Goal: Information Seeking & Learning: Understand process/instructions

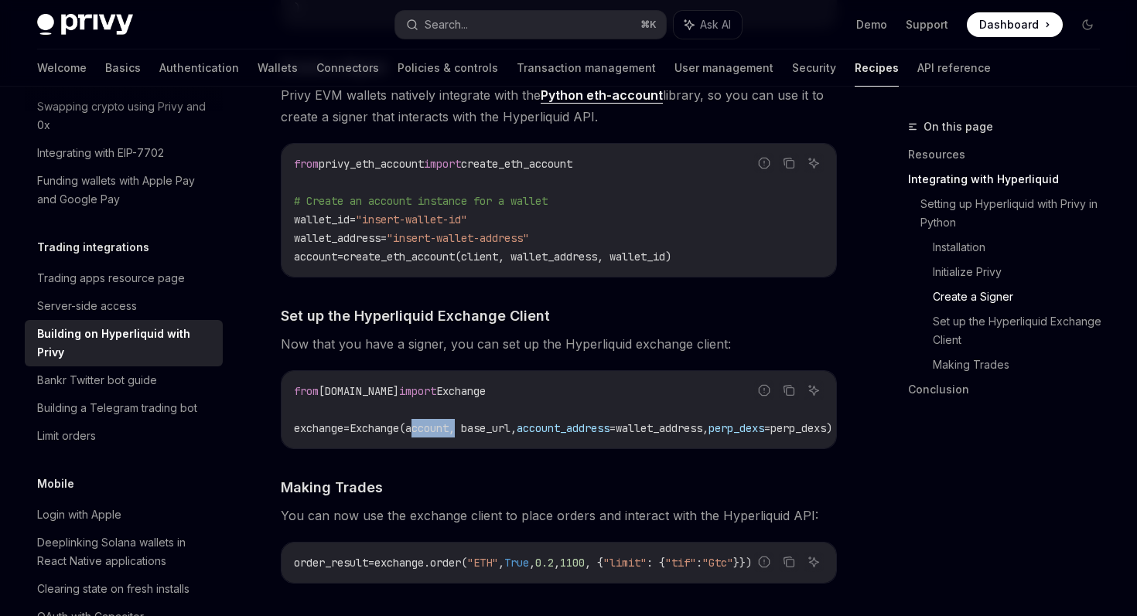
scroll to position [1274, 0]
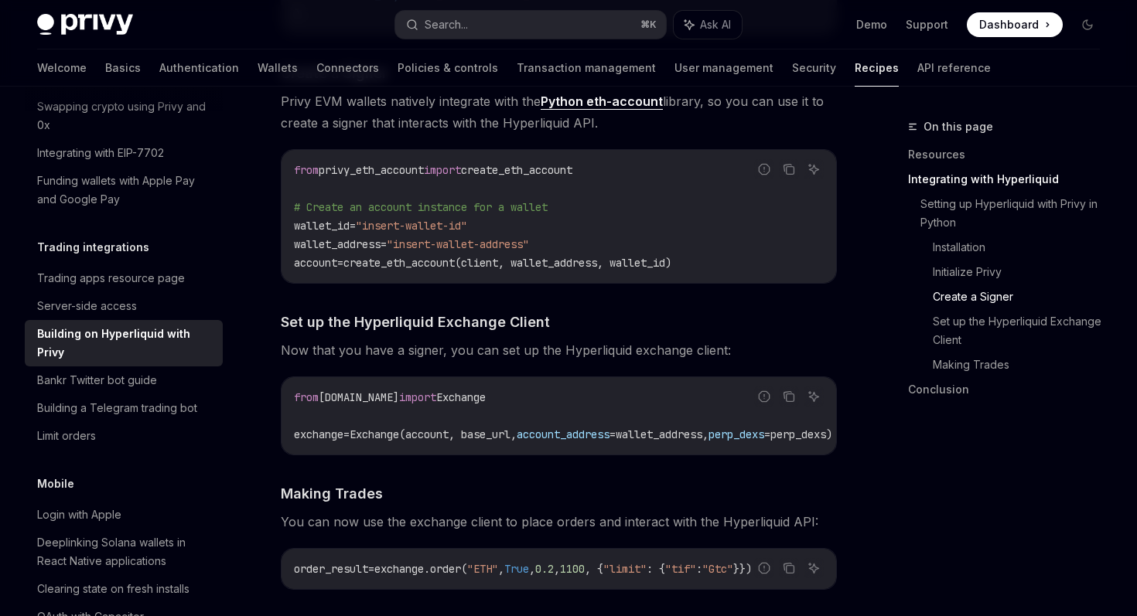
click at [314, 264] on span "account" at bounding box center [315, 263] width 43 height 14
click at [418, 261] on span "create_eth_account(client, wallet_address, wallet_id)" at bounding box center [507, 263] width 328 height 14
click at [498, 262] on span "create_eth_account(client, wallet_address, wallet_id)" at bounding box center [507, 263] width 328 height 14
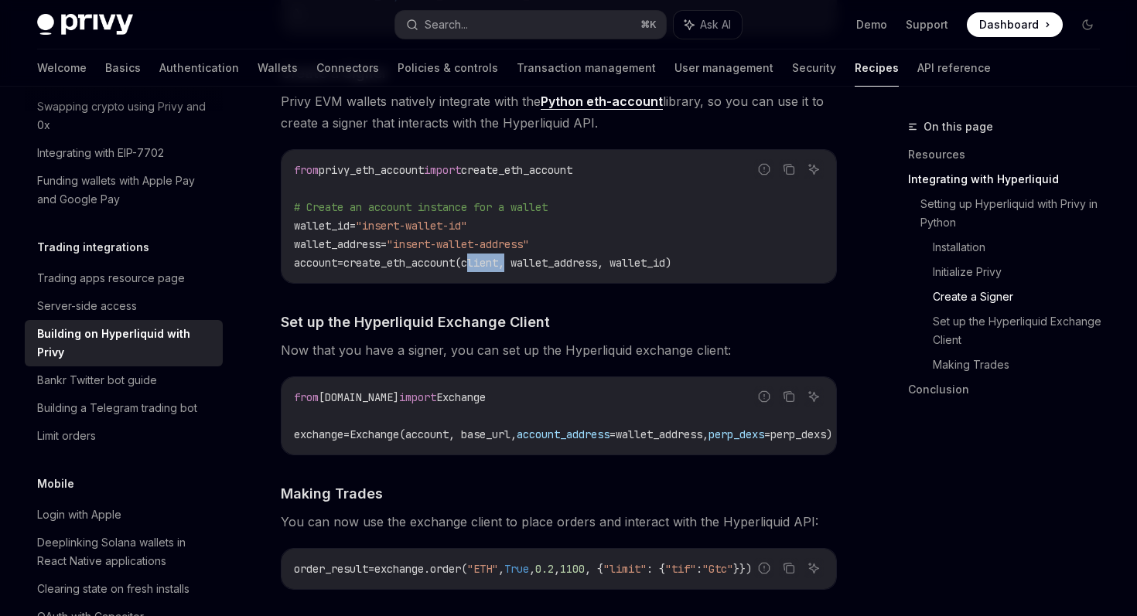
click at [498, 262] on span "create_eth_account(client, wallet_address, wallet_id)" at bounding box center [507, 263] width 328 height 14
click at [563, 267] on span "create_eth_account(client, wallet_address, wallet_id)" at bounding box center [507, 263] width 328 height 14
click at [640, 265] on span "create_eth_account(client, wallet_address, wallet_id)" at bounding box center [507, 263] width 328 height 14
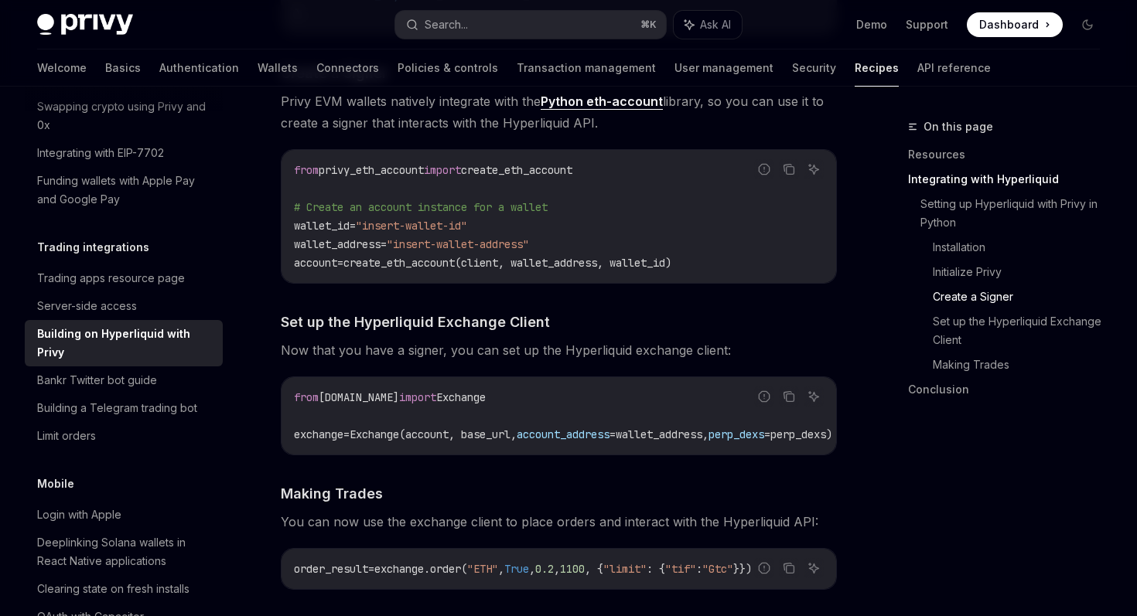
click at [333, 433] on span "exchange" at bounding box center [319, 435] width 50 height 14
click at [431, 429] on span "Exchange(account, base_url," at bounding box center [433, 435] width 167 height 14
click at [413, 441] on span "Exchange(account, base_url," at bounding box center [433, 435] width 167 height 14
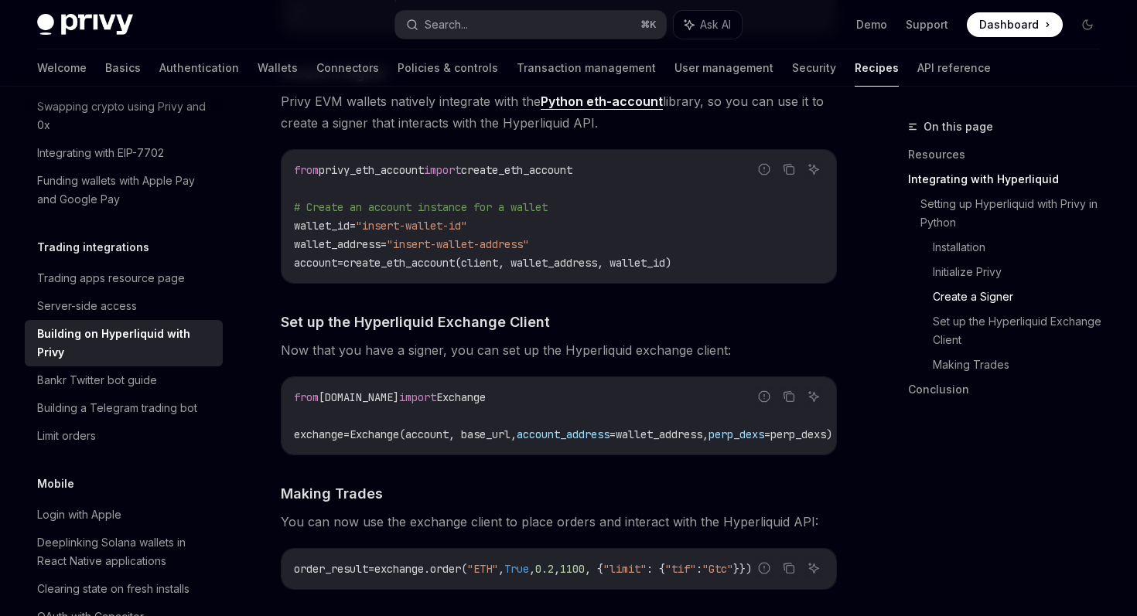
click at [375, 559] on div "order_result = exchange.order( "ETH" , True , 0.2 , 1100 , { "limit" : { "tif" …" at bounding box center [559, 569] width 555 height 40
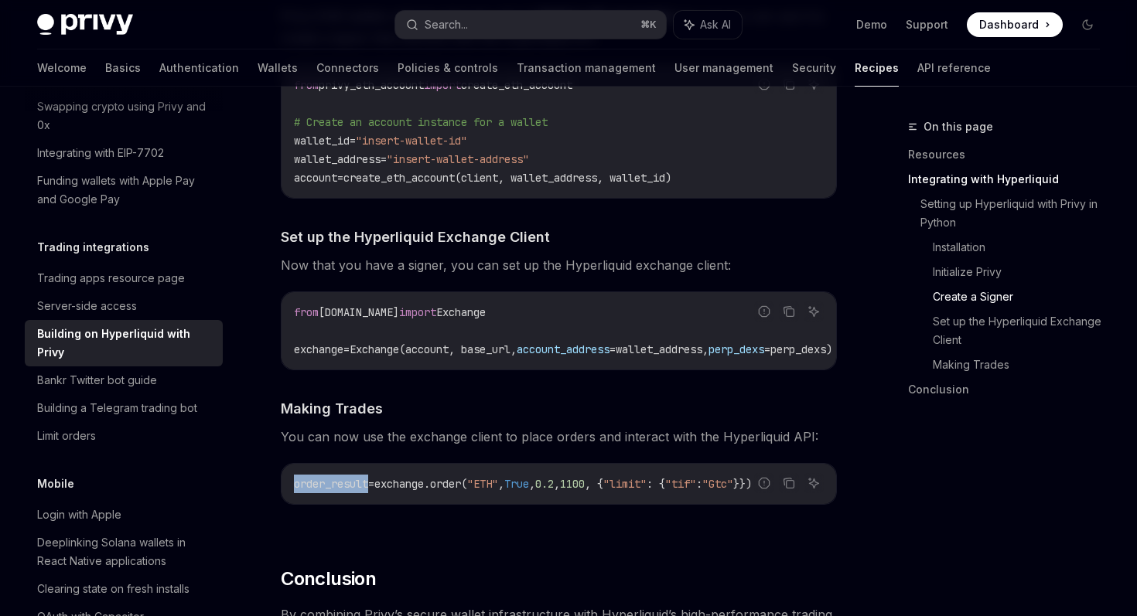
scroll to position [0, 0]
click at [415, 491] on span "exchange.order(" at bounding box center [420, 484] width 93 height 14
click at [467, 491] on span "exchange.order(" at bounding box center [420, 484] width 93 height 14
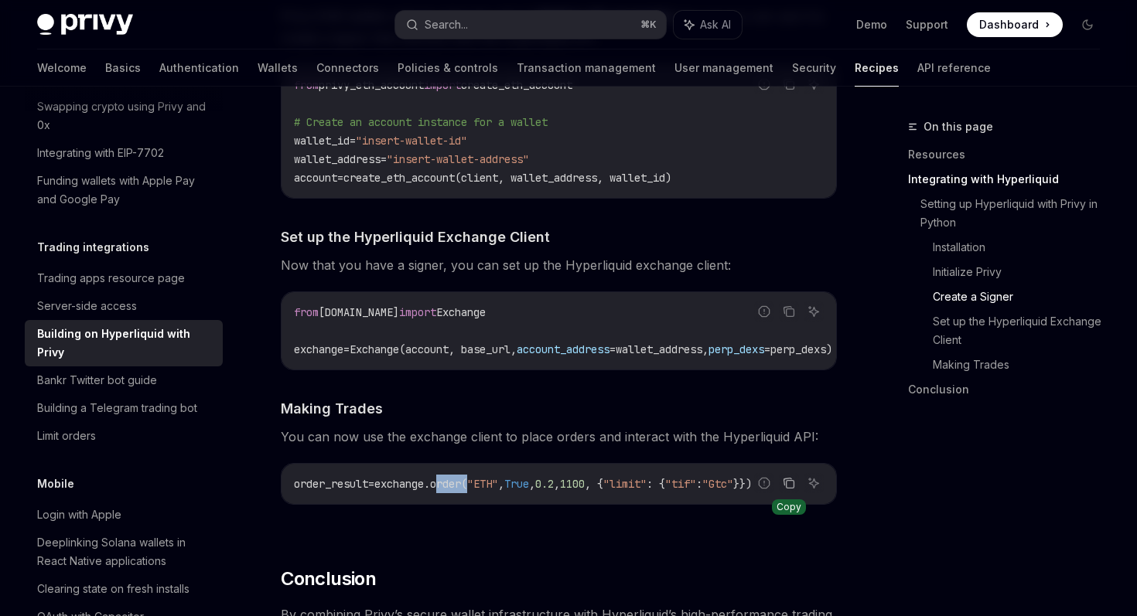
click at [790, 490] on icon "Copy the contents from the code block" at bounding box center [789, 483] width 12 height 12
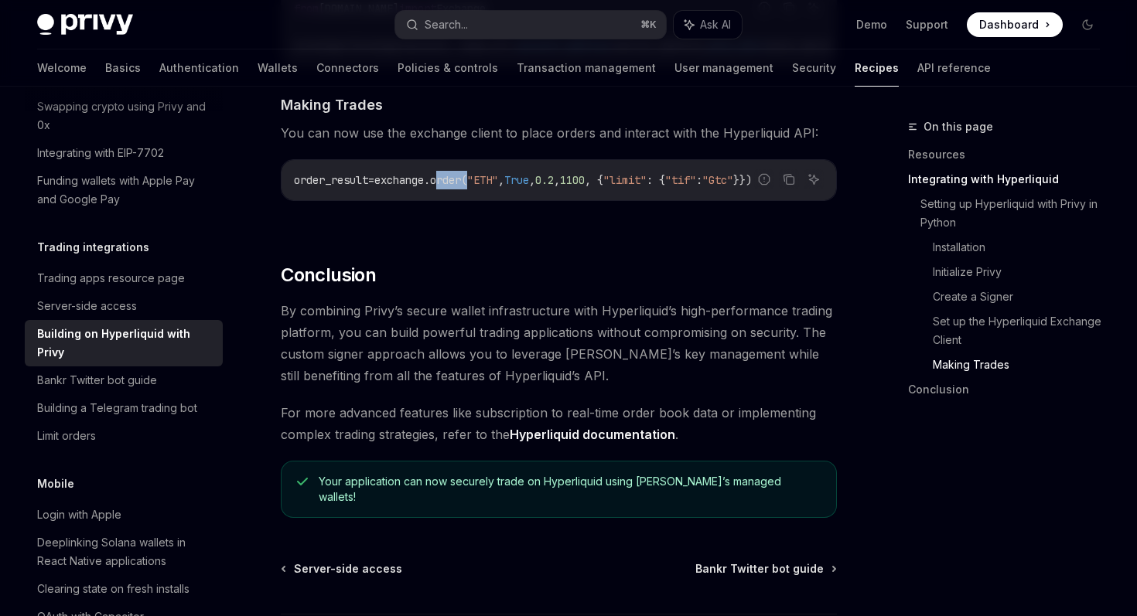
scroll to position [1664, 0]
click at [581, 442] on link "Hyperliquid documentation" at bounding box center [593, 433] width 166 height 16
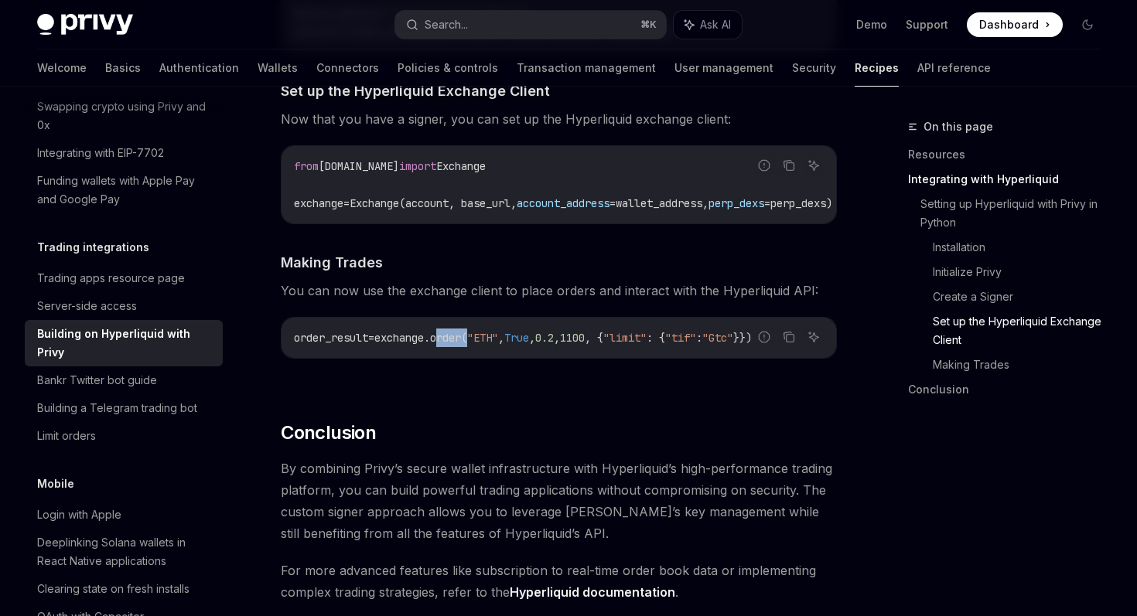
scroll to position [1507, 0]
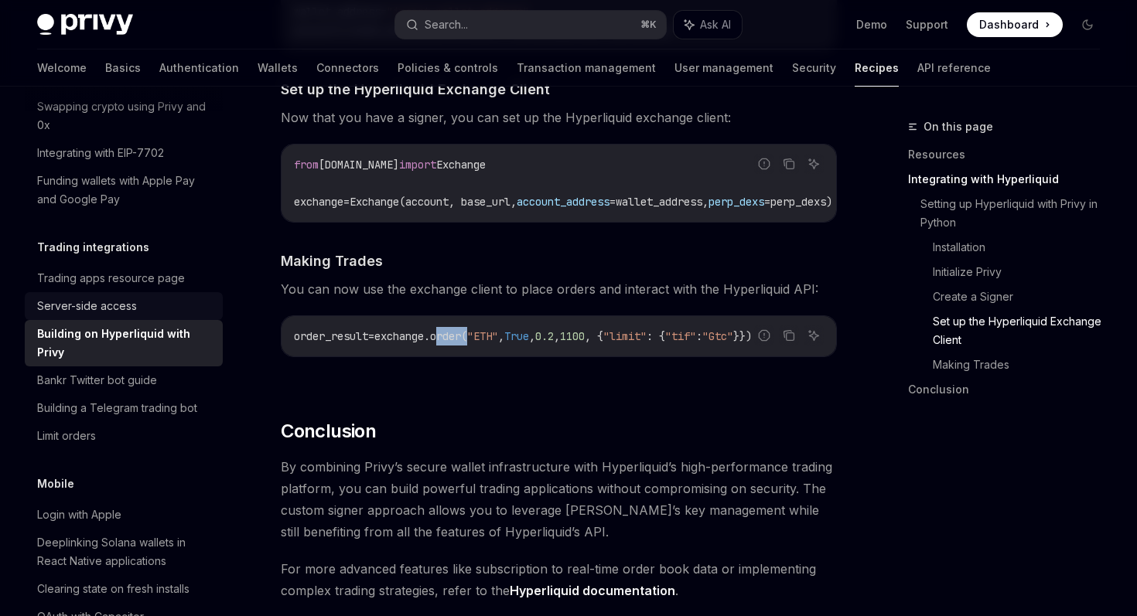
click at [114, 297] on div "Server-side access" at bounding box center [87, 306] width 100 height 19
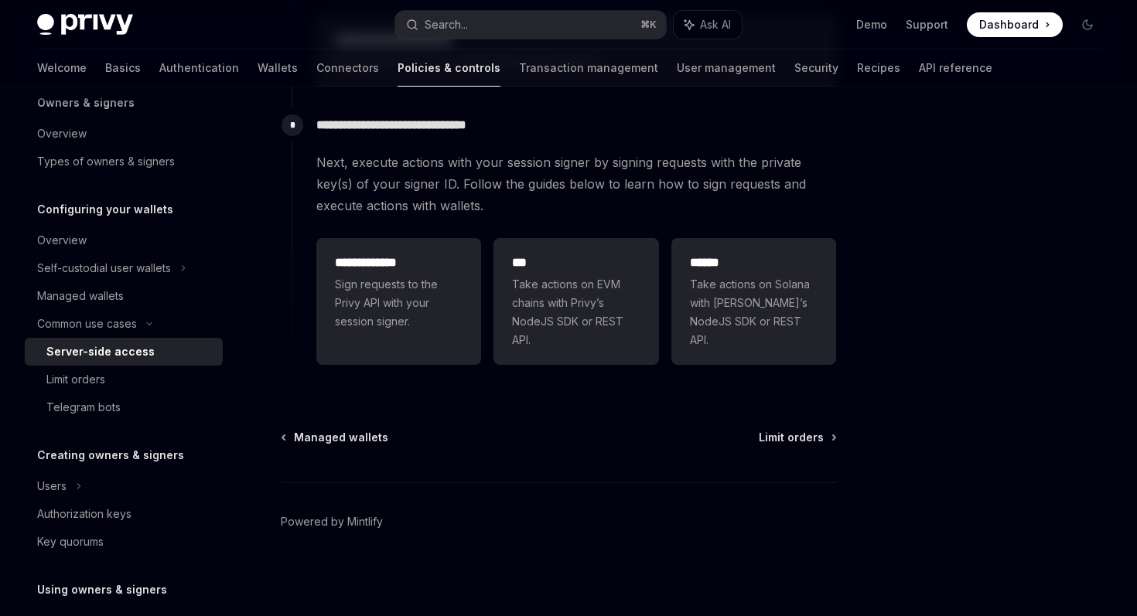
scroll to position [527, 0]
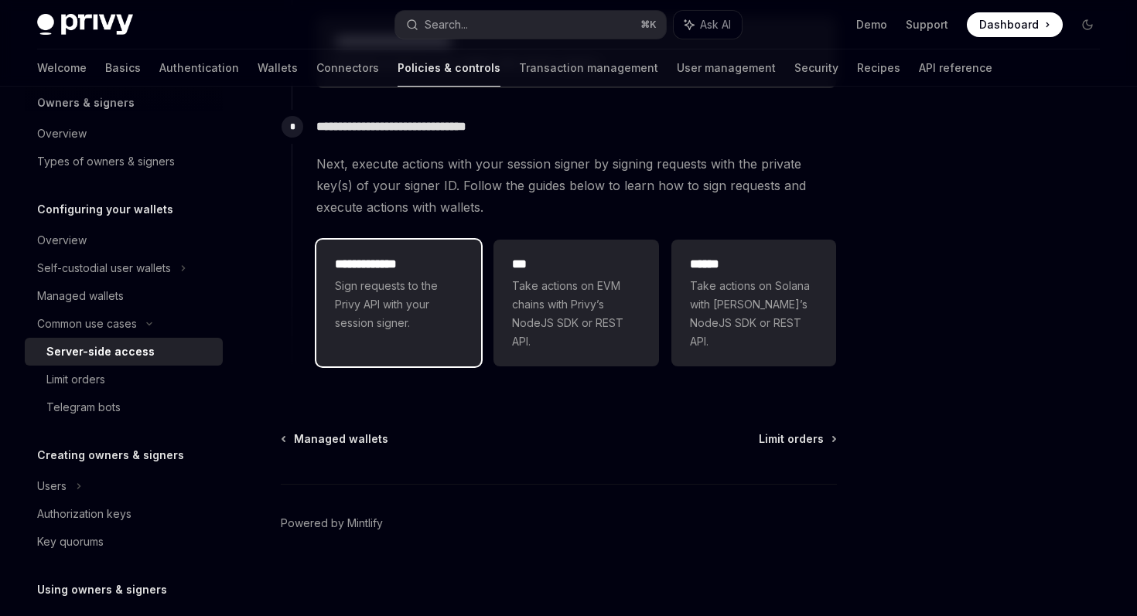
click at [455, 289] on span "Sign requests to the Privy API with your session signer." at bounding box center [399, 305] width 128 height 56
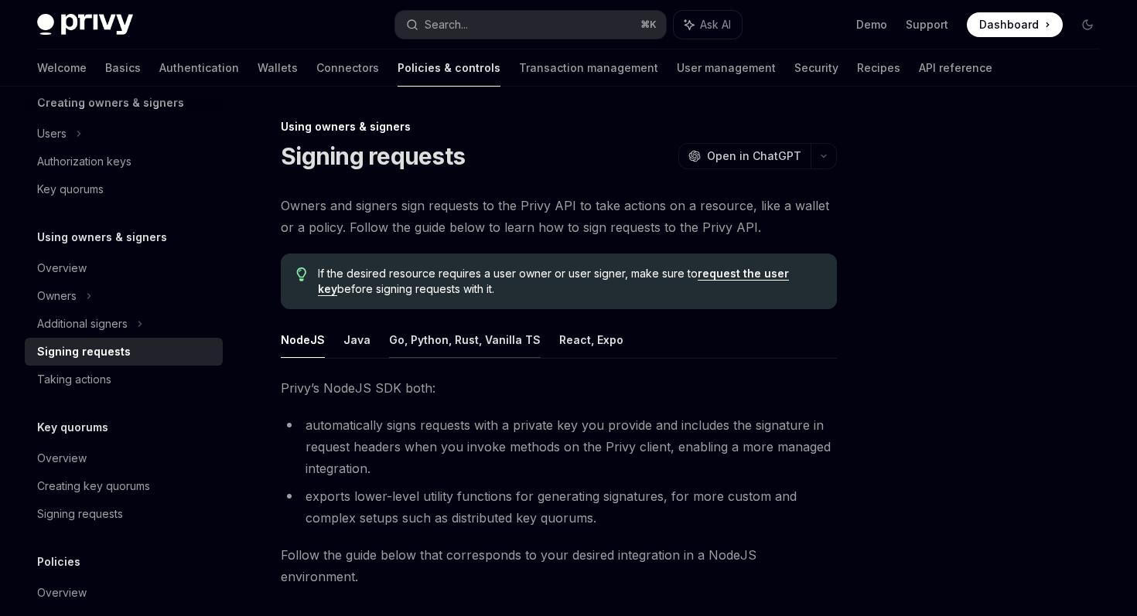
click at [455, 343] on button "Go, Python, Rust, Vanilla TS" at bounding box center [465, 340] width 152 height 36
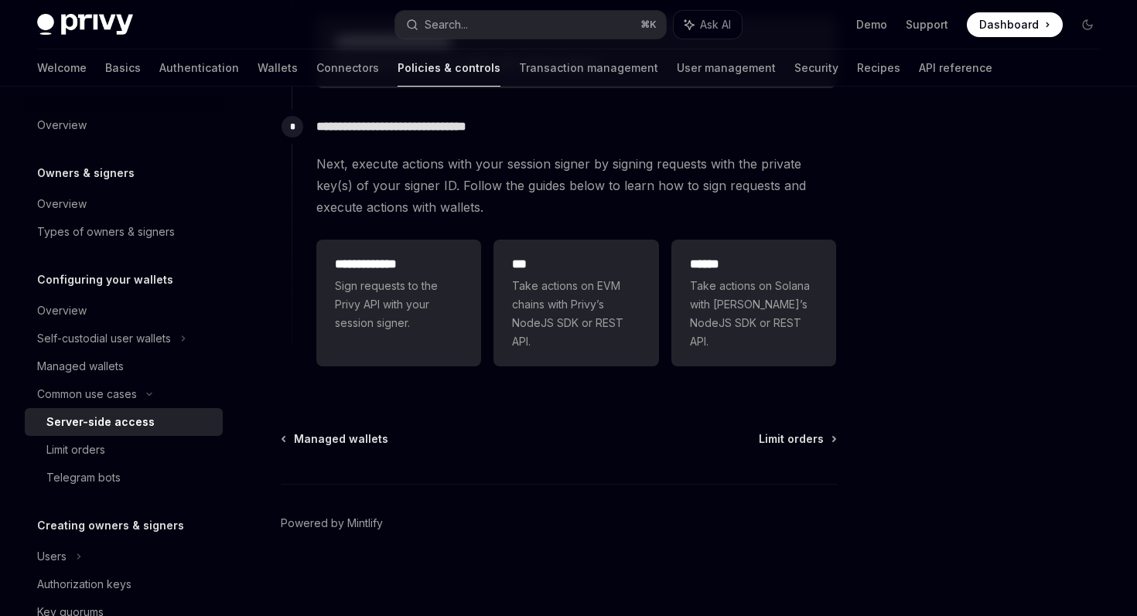
scroll to position [529, 0]
type textarea "*"
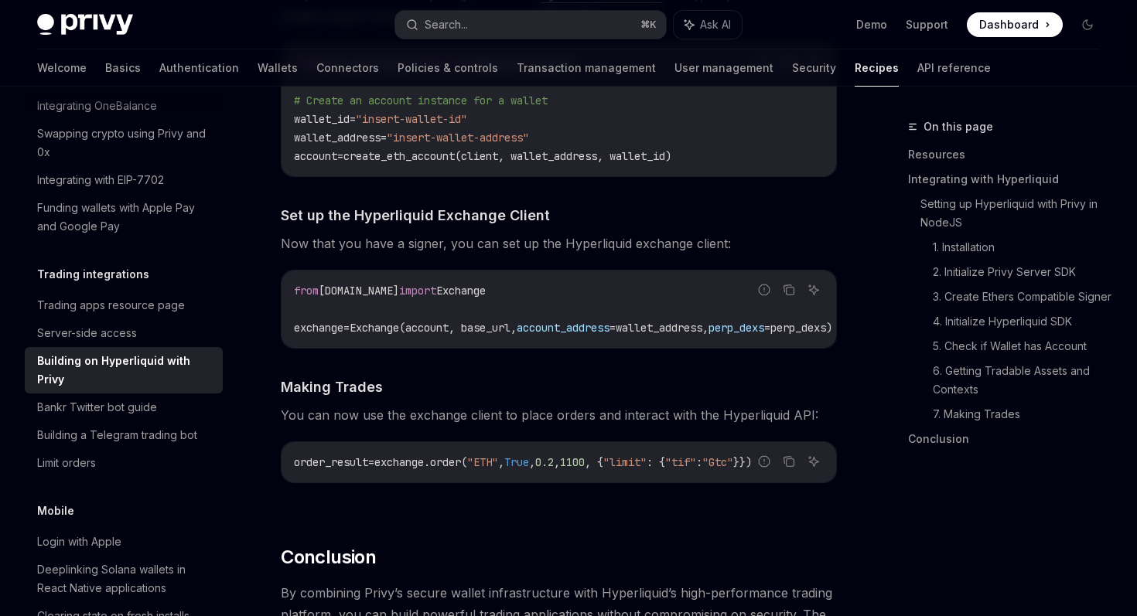
scroll to position [1384, 0]
